Goal: Transaction & Acquisition: Purchase product/service

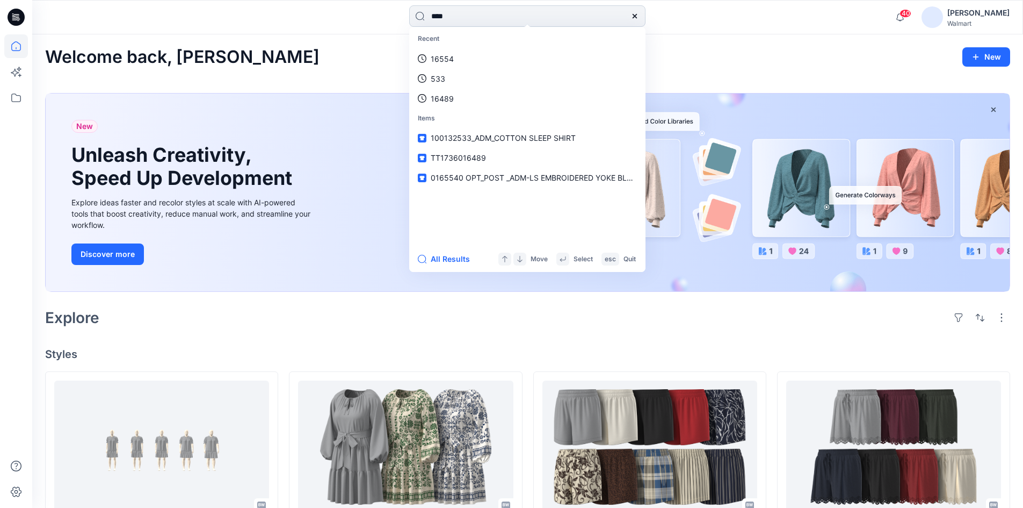
type input "*****"
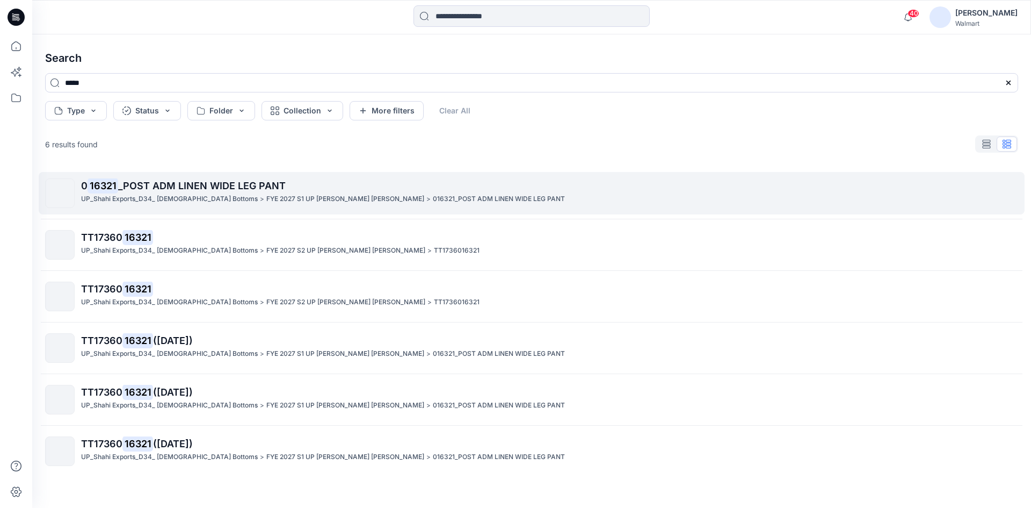
click at [155, 193] on p "UP_Shahi Exports_D34_ [DEMOGRAPHIC_DATA] Bottoms" at bounding box center [169, 198] width 177 height 11
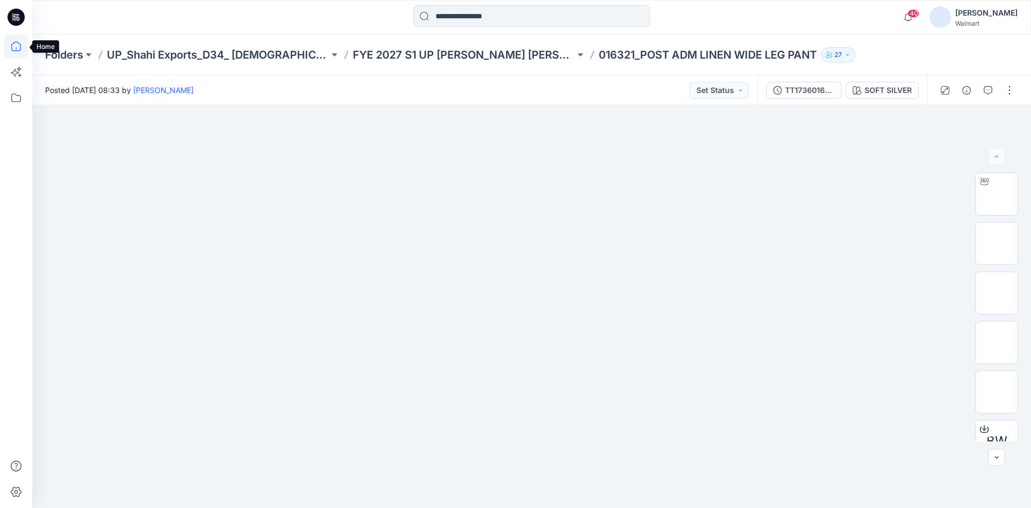
click at [18, 45] on icon at bounding box center [16, 46] width 24 height 24
